Goal: Find specific page/section: Find specific page/section

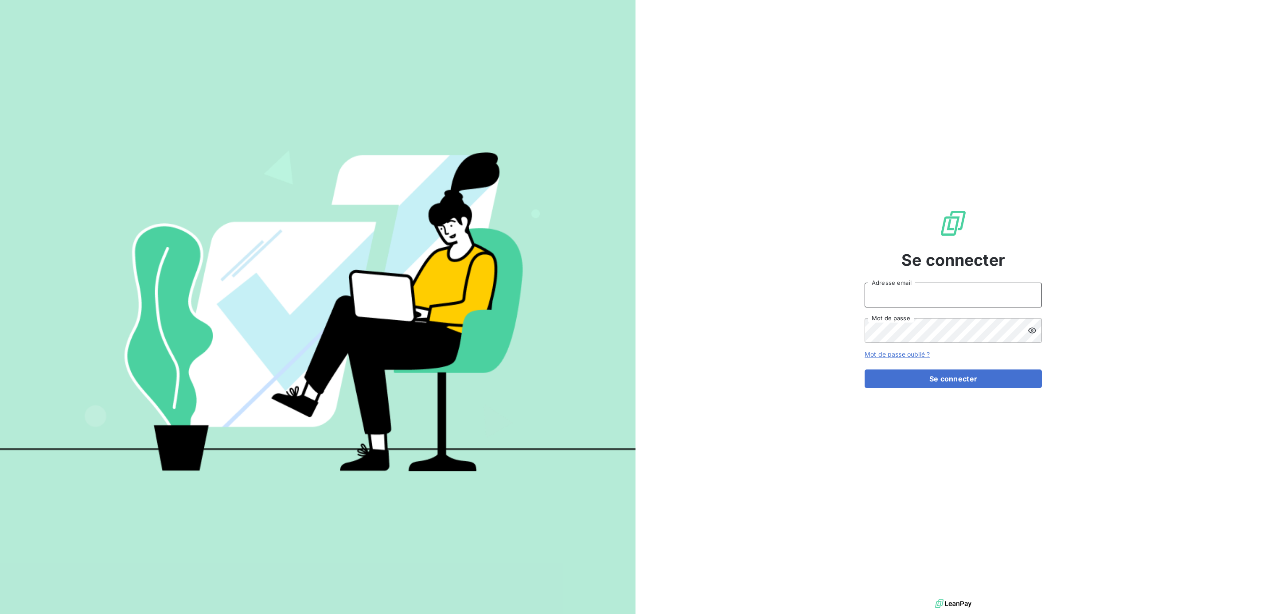
click at [966, 292] on input "Adresse email" at bounding box center [952, 295] width 177 height 25
type input "[PERSON_NAME][EMAIL_ADDRESS][DOMAIN_NAME]"
click at [864, 369] on button "Se connecter" at bounding box center [952, 378] width 177 height 19
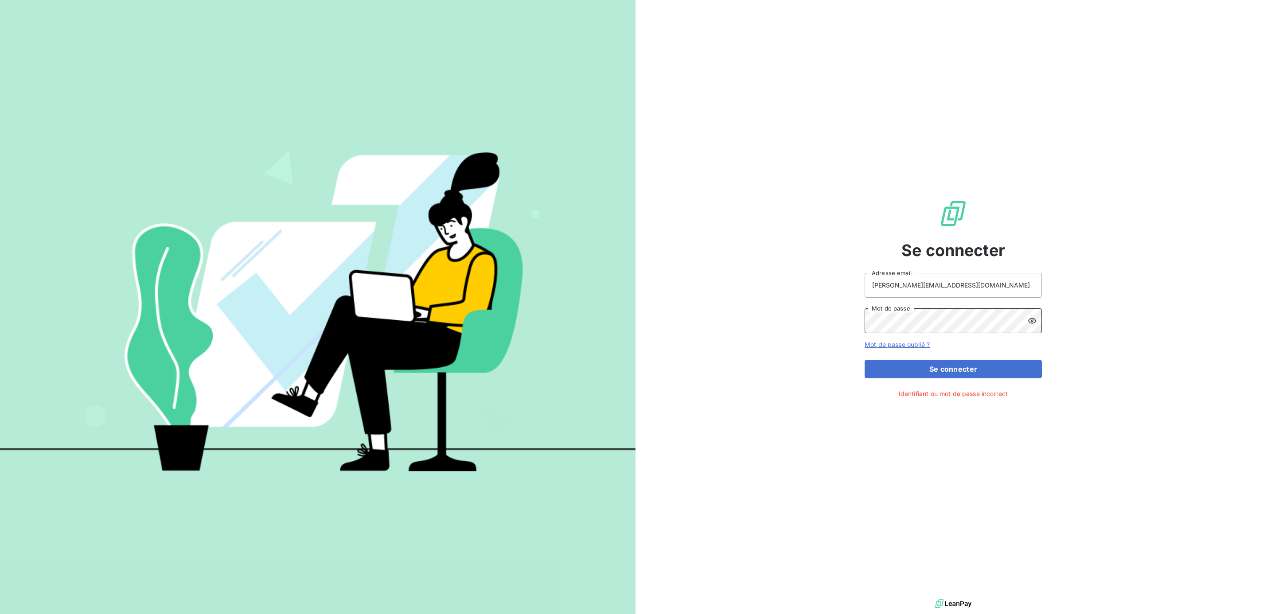
click at [864, 360] on button "Se connecter" at bounding box center [952, 369] width 177 height 19
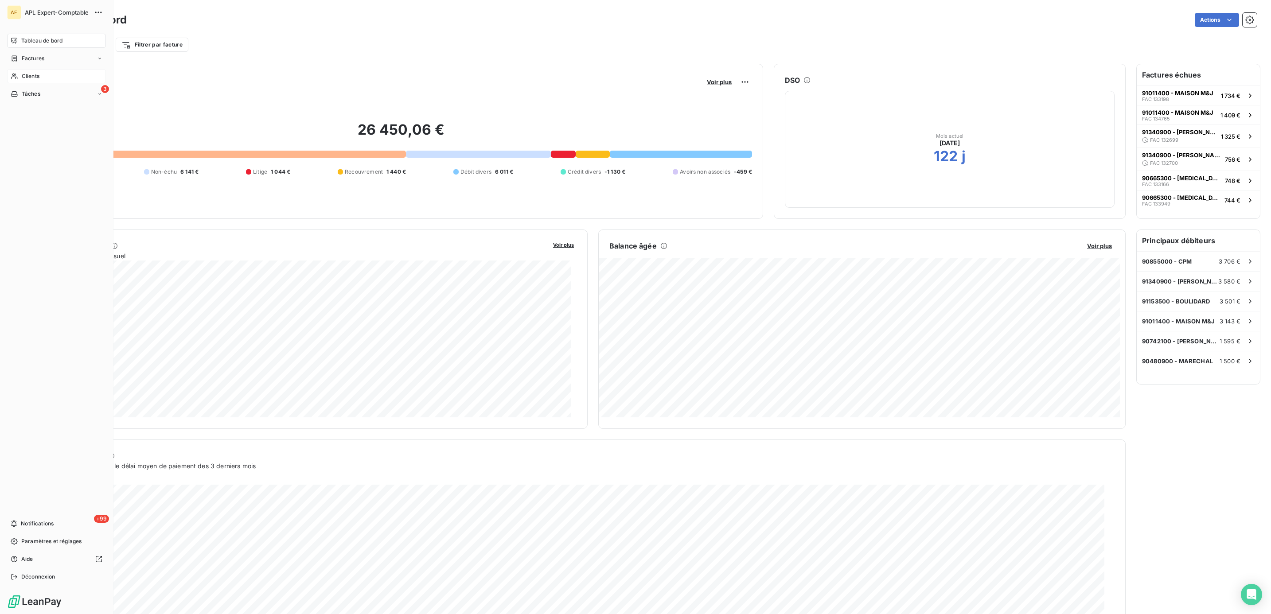
click at [27, 74] on span "Clients" at bounding box center [31, 76] width 18 height 8
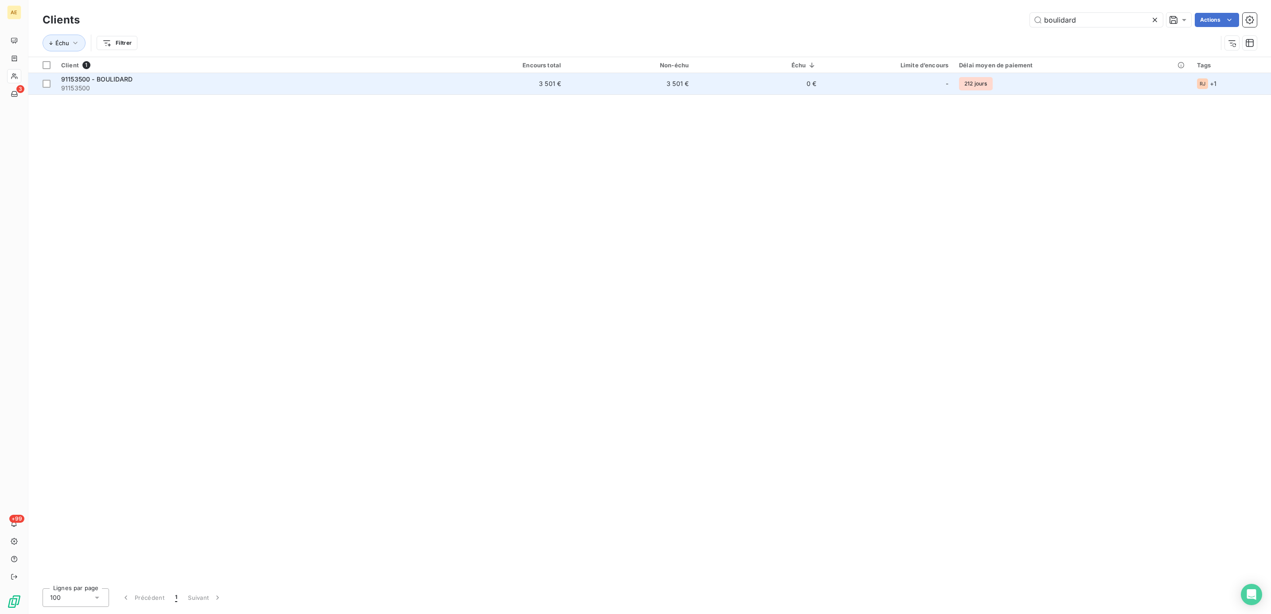
type input "boulidard"
click at [121, 86] on span "91153500" at bounding box center [247, 88] width 372 height 9
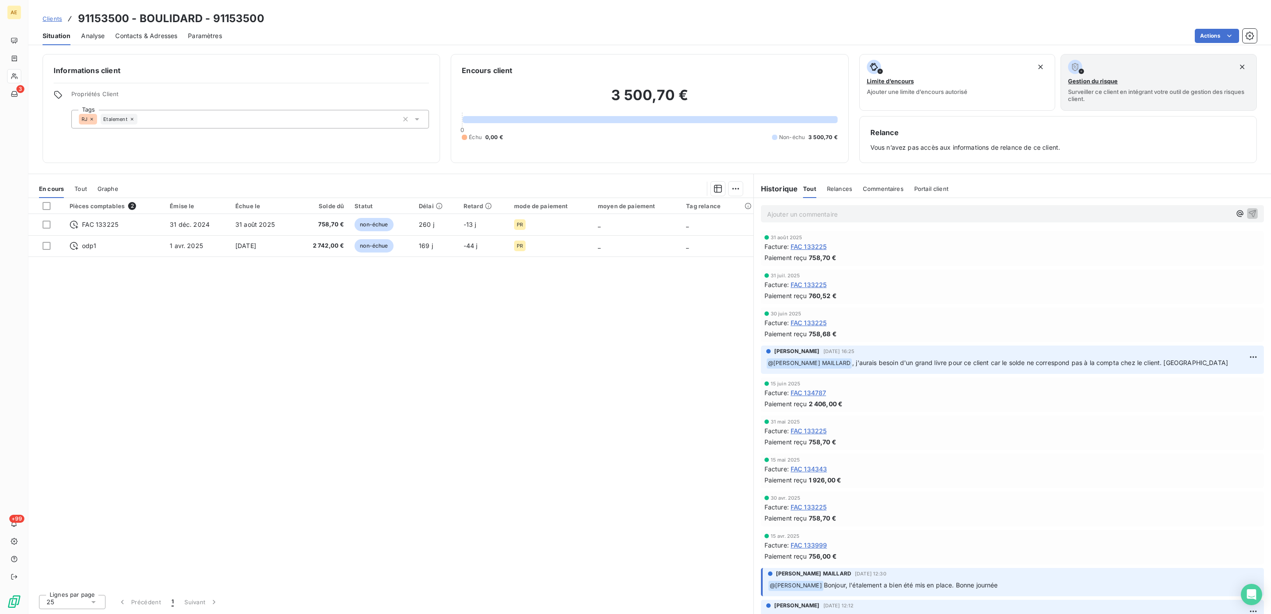
click at [817, 324] on span "FAC 133225" at bounding box center [808, 322] width 36 height 9
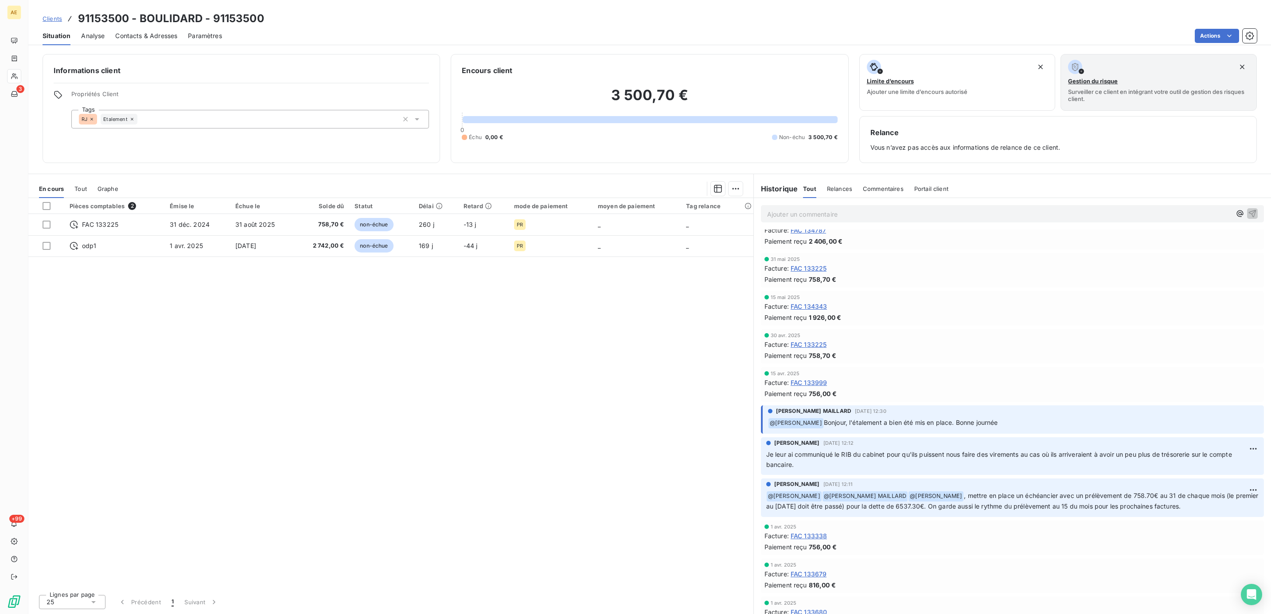
scroll to position [155, 0]
